Goal: Find specific page/section: Find specific page/section

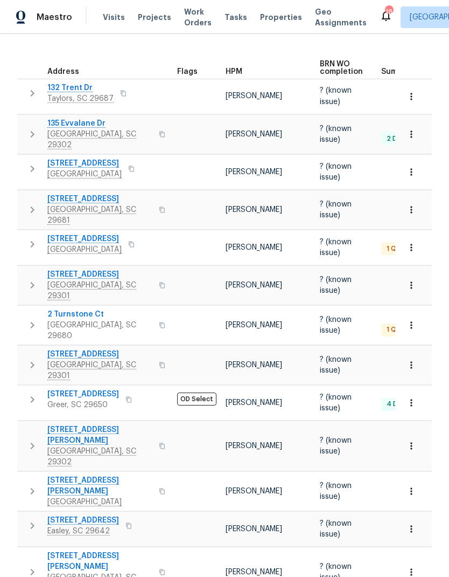
scroll to position [174, 0]
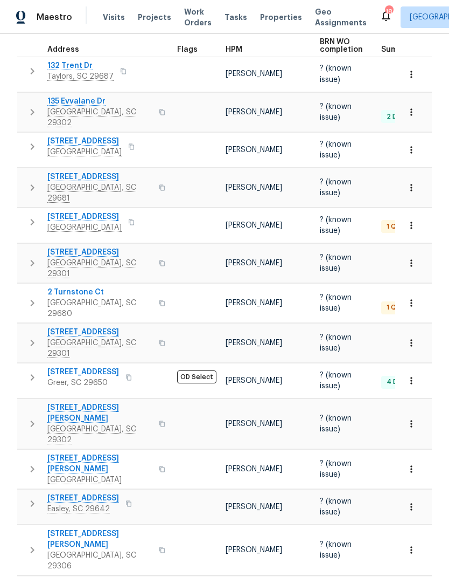
click at [68, 453] on span "[STREET_ADDRESS][PERSON_NAME]" at bounding box center [99, 464] width 105 height 22
click at [411, 463] on icon "button" at bounding box center [411, 468] width 11 height 11
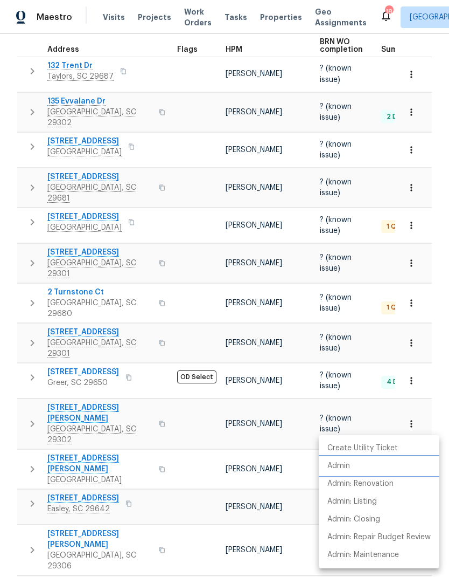
click at [349, 461] on p "Admin" at bounding box center [339, 465] width 23 height 11
